Goal: Task Accomplishment & Management: Manage account settings

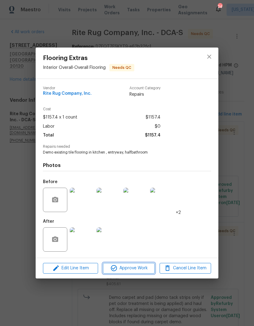
click at [134, 267] on span "Approve Work" at bounding box center [129, 269] width 48 height 8
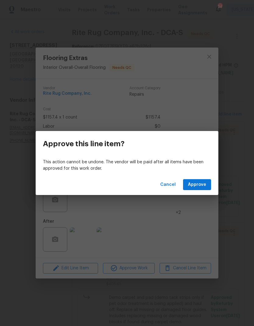
click at [202, 185] on span "Approve" at bounding box center [197, 185] width 18 height 8
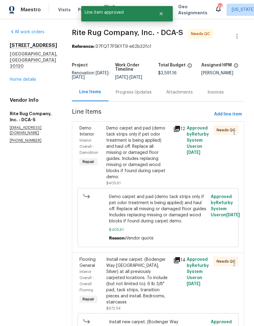
click at [140, 157] on div "Demo carpet and pad (demo tack strips only if pet odor treatment is being appli…" at bounding box center [137, 152] width 63 height 55
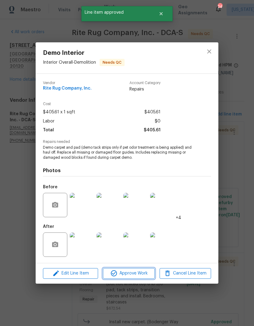
click at [144, 274] on span "Approve Work" at bounding box center [129, 274] width 48 height 8
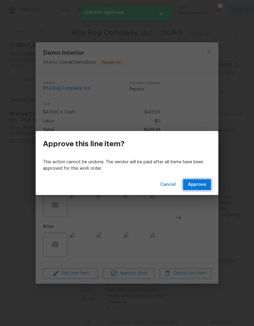
click at [202, 189] on button "Approve" at bounding box center [197, 184] width 28 height 11
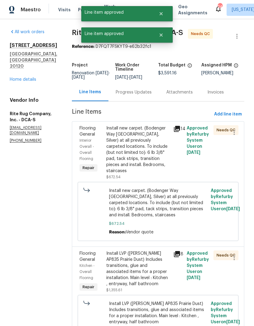
click at [143, 150] on div "Install new carpet. (Bodenger Way [GEOGRAPHIC_DATA], Silver) at all previously …" at bounding box center [137, 149] width 63 height 49
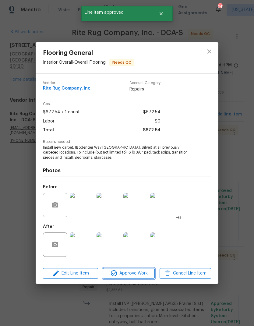
click at [142, 275] on span "Approve Work" at bounding box center [129, 274] width 48 height 8
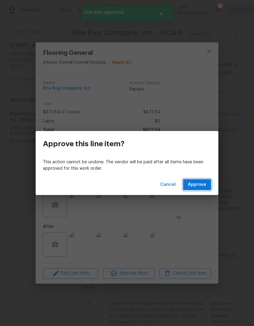
click at [202, 188] on span "Approve" at bounding box center [197, 185] width 18 height 8
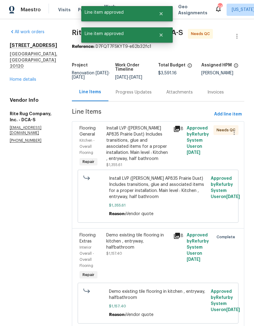
click at [148, 149] on div "Install LVP ([PERSON_NAME] AP835 Prairie Dust) Includes transitions, glue and a…" at bounding box center [137, 143] width 63 height 37
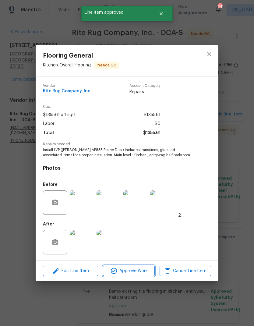
click at [146, 270] on span "Approve Work" at bounding box center [129, 271] width 48 height 8
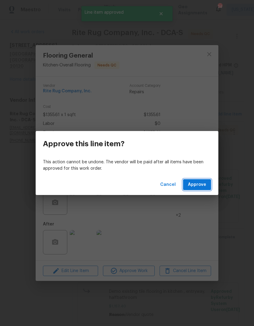
click at [199, 190] on button "Approve" at bounding box center [197, 184] width 28 height 11
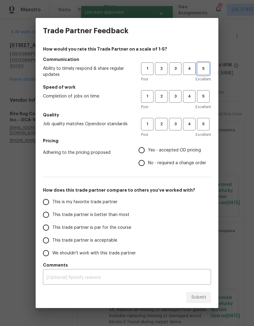
click at [202, 71] on span "5" at bounding box center [203, 68] width 11 height 7
click at [205, 101] on button "5" at bounding box center [203, 96] width 13 height 13
click at [203, 128] on button "5" at bounding box center [203, 124] width 13 height 13
click at [142, 151] on input "Yes - accepted OD pricing" at bounding box center [141, 150] width 13 height 13
radio input "true"
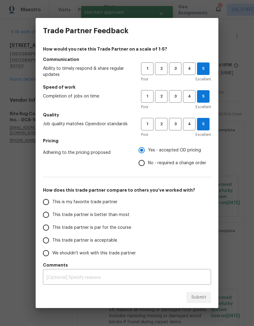
click at [44, 205] on input "This is my favorite trade partner" at bounding box center [46, 202] width 13 height 13
click at [200, 299] on span "Submit" at bounding box center [199, 298] width 15 height 8
radio input "true"
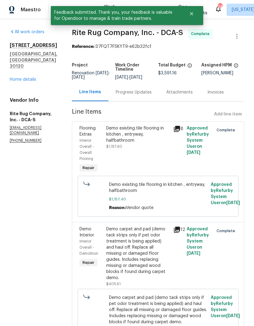
click at [30, 88] on div "All work orders [STREET_ADDRESS] Home details Vendor Info Rite Rug Company, Inc…" at bounding box center [34, 86] width 48 height 114
click at [33, 79] on link "Home details" at bounding box center [23, 79] width 27 height 4
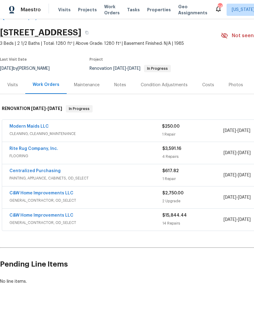
scroll to position [16, 0]
click at [114, 219] on div "C&W Home Improvements LLC" at bounding box center [85, 216] width 153 height 7
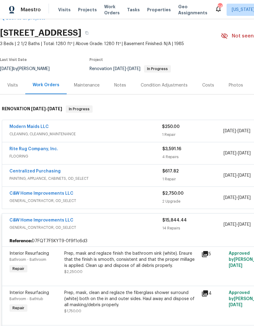
click at [122, 196] on div "C&W Home Improvements LLC" at bounding box center [85, 194] width 153 height 7
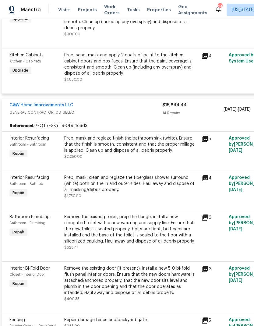
scroll to position [244, 0]
click at [141, 152] on div "Prep, mask and reglaze finish the bathroom sink (white). Ensure that the finish…" at bounding box center [131, 144] width 134 height 18
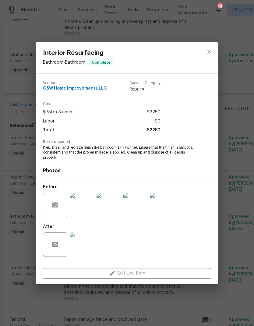
click at [206, 49] on icon "close" at bounding box center [209, 51] width 7 height 7
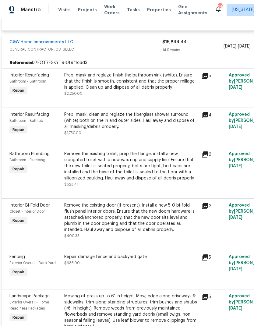
scroll to position [307, 0]
click at [142, 170] on div "Remove the existing toilet, prep the flange, install a new elongated toilet wit…" at bounding box center [131, 166] width 134 height 30
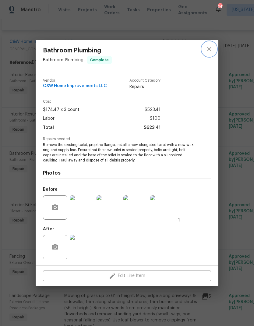
click at [208, 46] on icon "close" at bounding box center [209, 48] width 7 height 7
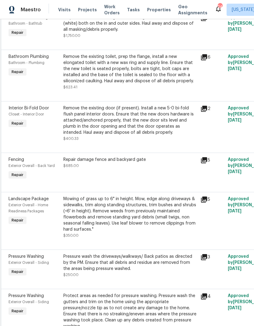
scroll to position [404, 1]
click at [207, 163] on icon at bounding box center [204, 161] width 6 height 6
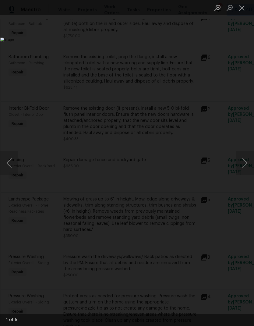
click at [243, 164] on button "Next image" at bounding box center [245, 163] width 18 height 24
click at [242, 166] on button "Next image" at bounding box center [245, 163] width 18 height 24
click at [245, 165] on button "Next image" at bounding box center [245, 163] width 18 height 24
click at [242, 164] on button "Next image" at bounding box center [245, 163] width 18 height 24
click at [245, 165] on button "Next image" at bounding box center [245, 163] width 18 height 24
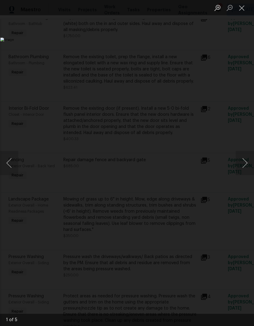
click at [243, 165] on button "Next image" at bounding box center [245, 163] width 18 height 24
click at [245, 170] on button "Next image" at bounding box center [245, 163] width 18 height 24
click at [244, 171] on button "Next image" at bounding box center [245, 163] width 18 height 24
click at [244, 169] on button "Next image" at bounding box center [245, 163] width 18 height 24
click at [242, 8] on button "Close lightbox" at bounding box center [242, 7] width 12 height 11
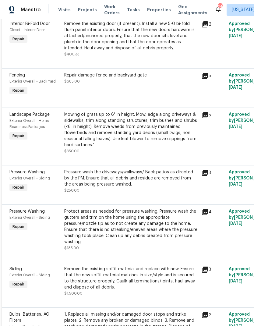
scroll to position [489, 0]
click at [206, 173] on icon at bounding box center [205, 173] width 6 height 6
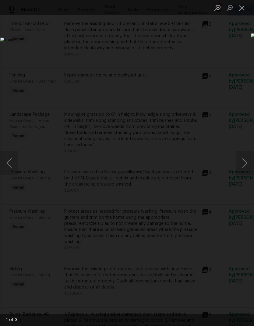
click at [245, 159] on button "Next image" at bounding box center [245, 163] width 18 height 24
click at [238, 161] on button "Next image" at bounding box center [245, 163] width 18 height 24
click at [81, 195] on img "Lightbox" at bounding box center [98, 164] width 202 height 260
click at [9, 162] on button "Previous image" at bounding box center [9, 163] width 18 height 24
click at [245, 162] on button "Next image" at bounding box center [245, 163] width 18 height 24
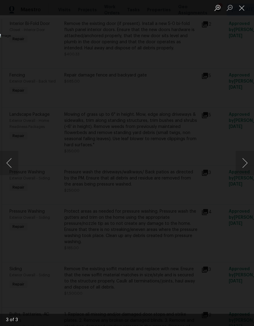
click at [245, 162] on button "Next image" at bounding box center [245, 163] width 18 height 24
click at [245, 164] on button "Next image" at bounding box center [245, 163] width 18 height 24
click at [239, 9] on button "Close lightbox" at bounding box center [242, 7] width 12 height 11
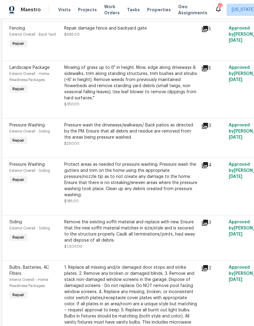
scroll to position [536, 0]
click at [205, 168] on icon at bounding box center [205, 164] width 7 height 7
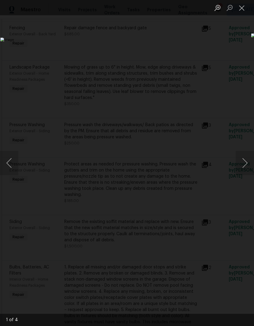
click at [245, 7] on button "Close lightbox" at bounding box center [242, 7] width 12 height 11
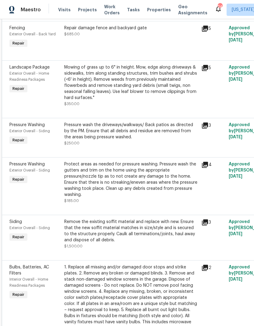
click at [205, 224] on icon at bounding box center [205, 223] width 6 height 6
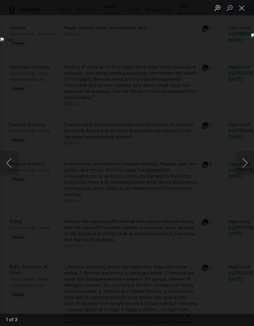
click at [246, 163] on button "Next image" at bounding box center [245, 163] width 18 height 24
click at [243, 166] on button "Next image" at bounding box center [245, 163] width 18 height 24
click at [244, 166] on button "Next image" at bounding box center [245, 163] width 18 height 24
click at [241, 11] on button "Close lightbox" at bounding box center [242, 7] width 12 height 11
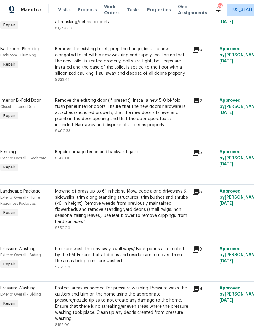
scroll to position [412, 8]
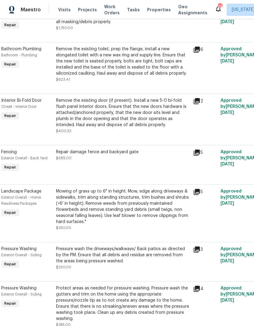
click at [200, 101] on icon at bounding box center [197, 101] width 6 height 6
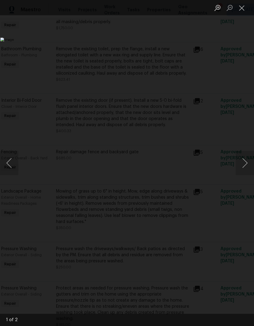
click at [244, 163] on button "Next image" at bounding box center [245, 163] width 18 height 24
click at [243, 161] on button "Next image" at bounding box center [245, 163] width 18 height 24
click at [243, 162] on button "Next image" at bounding box center [245, 163] width 18 height 24
click at [246, 165] on button "Next image" at bounding box center [245, 163] width 18 height 24
click at [242, 163] on button "Next image" at bounding box center [245, 163] width 18 height 24
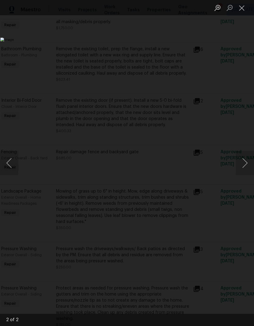
click at [240, 8] on button "Close lightbox" at bounding box center [242, 7] width 12 height 11
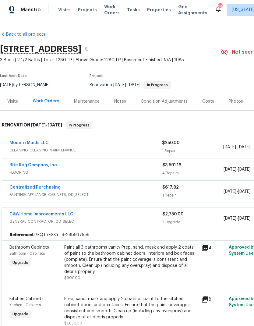
scroll to position [0, 0]
click at [38, 141] on link "Modern Maids LLC" at bounding box center [28, 143] width 39 height 4
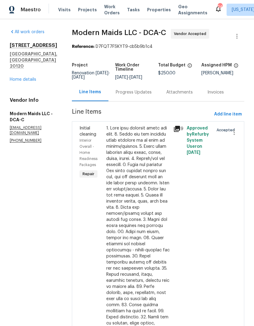
click at [141, 94] on div "Progress Updates" at bounding box center [134, 92] width 36 height 6
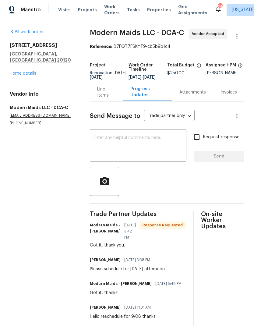
click at [157, 154] on textarea at bounding box center [138, 146] width 89 height 21
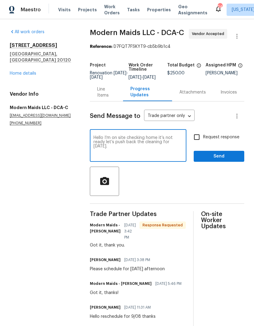
type textarea "Hello I’m on site checking home it’s not ready let’s push back the cleaning for…"
click at [197, 141] on input "Request response" at bounding box center [197, 137] width 13 height 13
checkbox input "true"
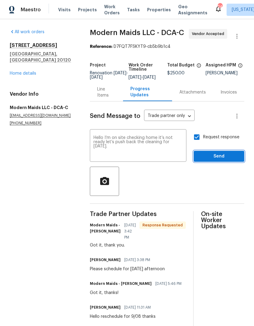
click at [215, 160] on span "Send" at bounding box center [219, 157] width 41 height 8
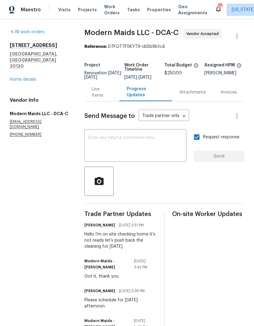
click at [33, 77] on link "Home details" at bounding box center [23, 79] width 27 height 4
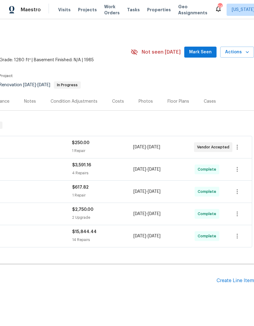
scroll to position [0, 90]
click at [245, 51] on icon "button" at bounding box center [248, 52] width 6 height 6
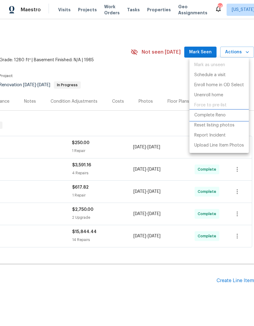
click at [224, 114] on p "Complete Reno" at bounding box center [210, 115] width 31 height 6
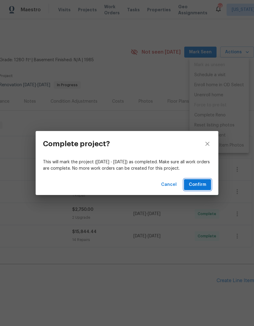
click at [201, 183] on span "Confirm" at bounding box center [197, 185] width 17 height 8
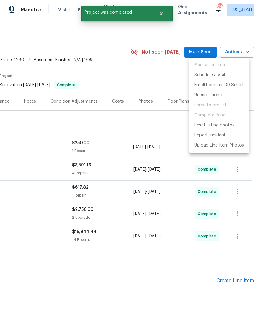
click at [102, 279] on div at bounding box center [127, 163] width 254 height 326
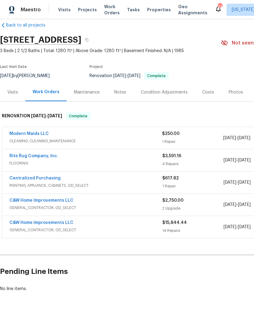
scroll to position [9, 0]
